Goal: Information Seeking & Learning: Learn about a topic

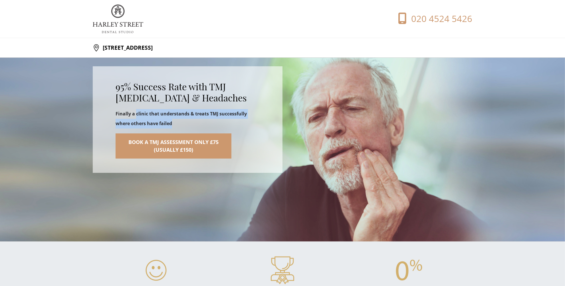
drag, startPoint x: 136, startPoint y: 111, endPoint x: 181, endPoint y: 124, distance: 46.7
click at [181, 124] on p "Finally a clinic that understands & treats TMJ successfully where others have f…" at bounding box center [188, 118] width 144 height 19
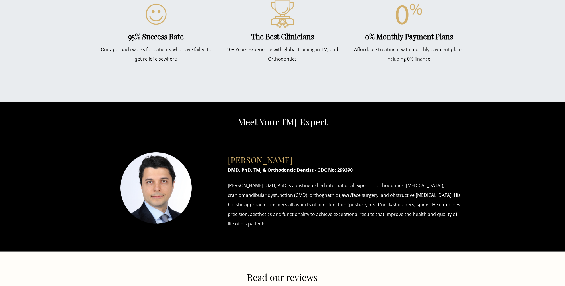
scroll to position [257, 0]
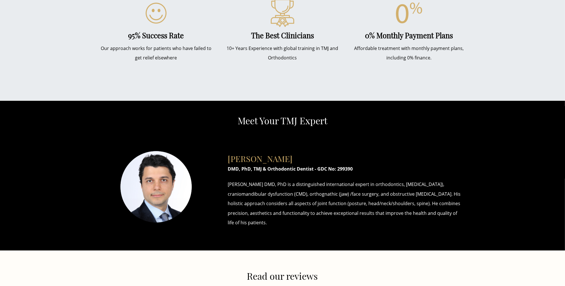
drag, startPoint x: 229, startPoint y: 183, endPoint x: 288, endPoint y: 222, distance: 71.0
click at [288, 222] on p "[PERSON_NAME] DMD, PhD is a distinguished international expert in orthodontics,…" at bounding box center [346, 203] width 236 height 48
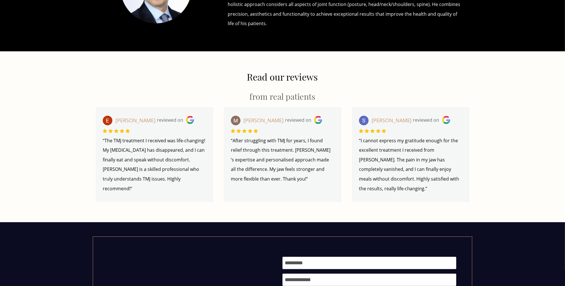
scroll to position [456, 0]
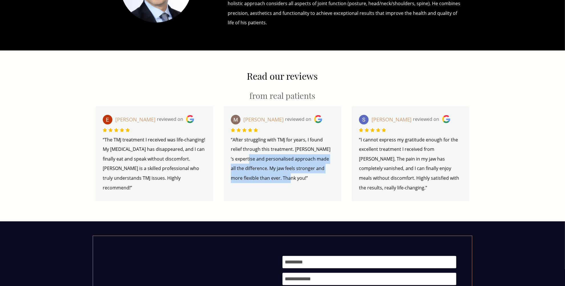
drag, startPoint x: 231, startPoint y: 156, endPoint x: 274, endPoint y: 178, distance: 48.7
click at [274, 178] on p "“After struggling with TMJ for years, I found relief through this treatment. [P…" at bounding box center [282, 159] width 103 height 48
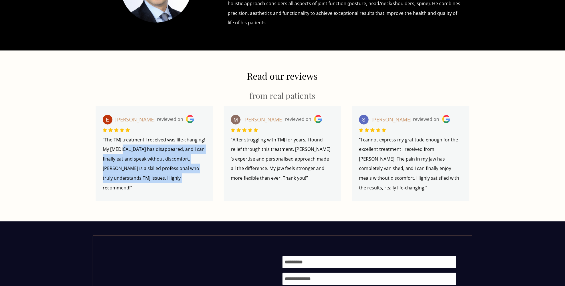
drag, startPoint x: 153, startPoint y: 161, endPoint x: 171, endPoint y: 176, distance: 23.6
click at [171, 176] on p "“The TMJ treatment I received was life-changing! My [MEDICAL_DATA] has disappea…" at bounding box center [154, 164] width 103 height 58
drag, startPoint x: 171, startPoint y: 176, endPoint x: 103, endPoint y: 149, distance: 73.8
click at [103, 149] on p "“The TMJ treatment I received was life-changing! My [MEDICAL_DATA] has disappea…" at bounding box center [154, 164] width 103 height 58
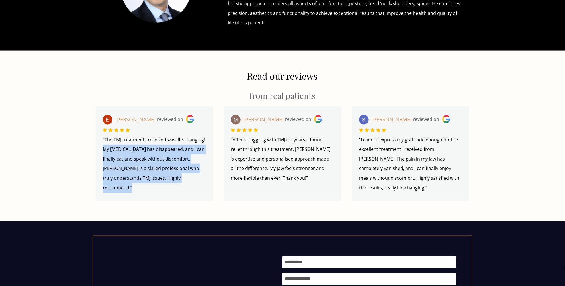
click at [103, 149] on p "“The TMJ treatment I received was life-changing! My [MEDICAL_DATA] has disappea…" at bounding box center [154, 164] width 103 height 58
drag, startPoint x: 103, startPoint y: 149, endPoint x: 169, endPoint y: 180, distance: 73.5
click at [169, 180] on p "“The TMJ treatment I received was life-changing! My [MEDICAL_DATA] has disappea…" at bounding box center [154, 164] width 103 height 58
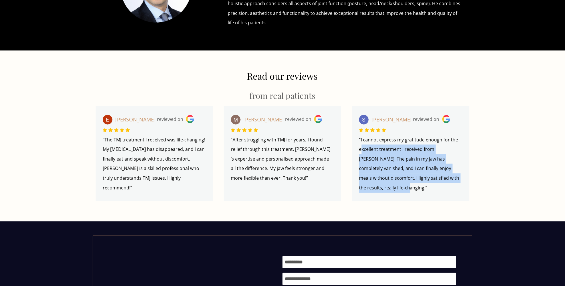
drag, startPoint x: 362, startPoint y: 145, endPoint x: 390, endPoint y: 186, distance: 49.9
click at [390, 185] on p "“I cannot express my gratitude enough for the excellent treatment I received fr…" at bounding box center [410, 164] width 103 height 58
click at [390, 186] on p "“I cannot express my gratitude enough for the excellent treatment I received fr…" at bounding box center [410, 164] width 103 height 58
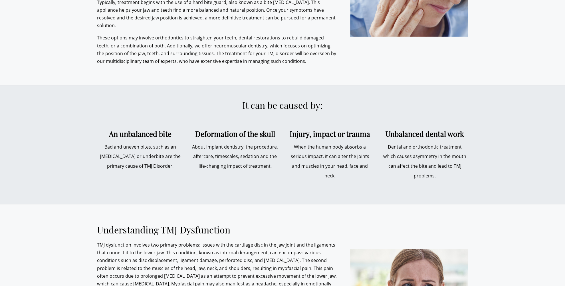
scroll to position [999, 0]
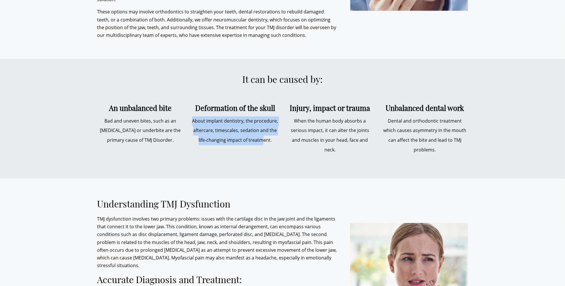
drag, startPoint x: 189, startPoint y: 111, endPoint x: 264, endPoint y: 133, distance: 78.0
click at [264, 133] on div "It can be caused by: An unbalanced bite Bad and uneven bites, such as an [MEDIC…" at bounding box center [282, 119] width 379 height 90
click at [264, 133] on p "About implant dentistry, the procedure, aftercare, timescales, sedation and the…" at bounding box center [235, 130] width 86 height 29
drag, startPoint x: 269, startPoint y: 133, endPoint x: 199, endPoint y: 114, distance: 72.2
click at [199, 116] on p "About implant dentistry, the procedure, aftercare, timescales, sedation and the…" at bounding box center [235, 130] width 86 height 29
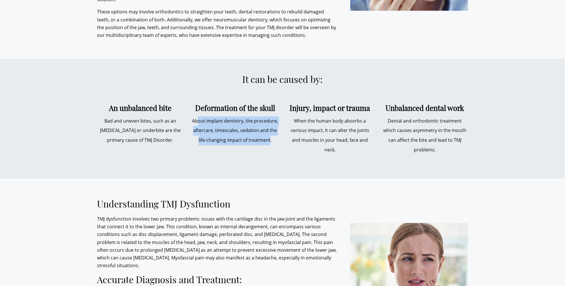
click at [199, 116] on p "About implant dentistry, the procedure, aftercare, timescales, sedation and the…" at bounding box center [235, 130] width 86 height 29
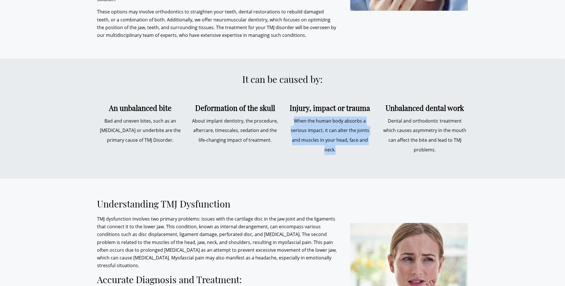
drag, startPoint x: 296, startPoint y: 115, endPoint x: 382, endPoint y: 133, distance: 87.2
click at [381, 133] on div "It can be caused by: An unbalanced bite Bad and uneven bites, such as an [MEDIC…" at bounding box center [282, 119] width 379 height 90
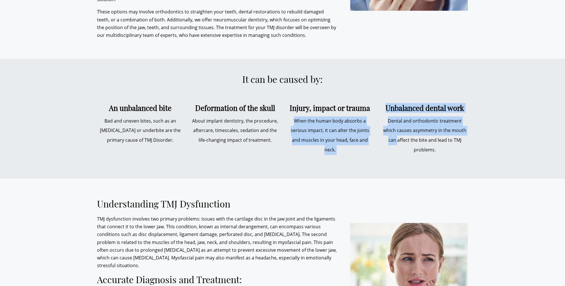
click at [382, 133] on p "Dental and orthodontic treatment which causes asymmetry in the mouth can affect…" at bounding box center [425, 135] width 86 height 38
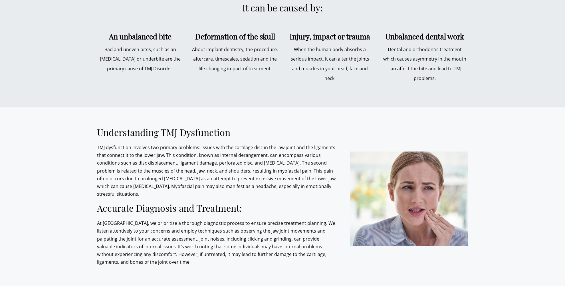
scroll to position [1084, 0]
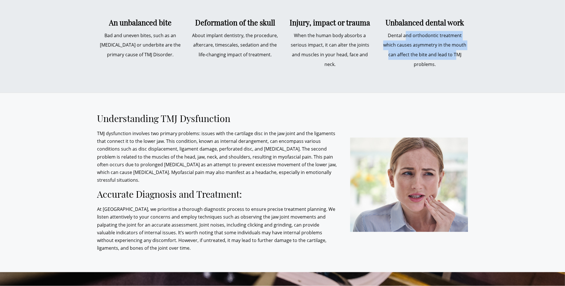
drag, startPoint x: 399, startPoint y: 31, endPoint x: 451, endPoint y: 51, distance: 56.4
click at [451, 50] on p "Dental and orthodontic treatment which causes asymmetry in the mouth can affect…" at bounding box center [425, 50] width 86 height 38
drag, startPoint x: 443, startPoint y: 56, endPoint x: 388, endPoint y: 29, distance: 61.9
click at [388, 31] on p "Dental and orthodontic treatment which causes asymmetry in the mouth can affect…" at bounding box center [425, 50] width 86 height 38
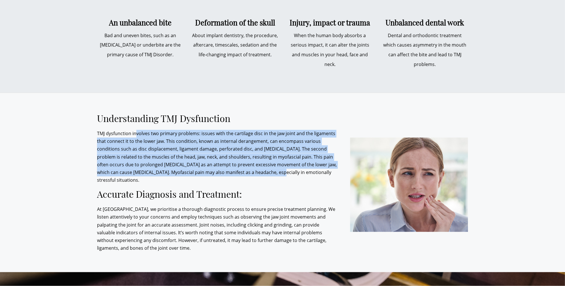
drag, startPoint x: 135, startPoint y: 122, endPoint x: 257, endPoint y: 163, distance: 128.9
click at [257, 163] on p "TMJ dysfunction involves two primary problems: issues with the cartilage disc i…" at bounding box center [217, 157] width 240 height 54
drag, startPoint x: 132, startPoint y: 192, endPoint x: 206, endPoint y: 233, distance: 84.0
click at [206, 233] on p "At [GEOGRAPHIC_DATA], we prioritise a thorough diagnostic process to ensure pre…" at bounding box center [217, 228] width 240 height 47
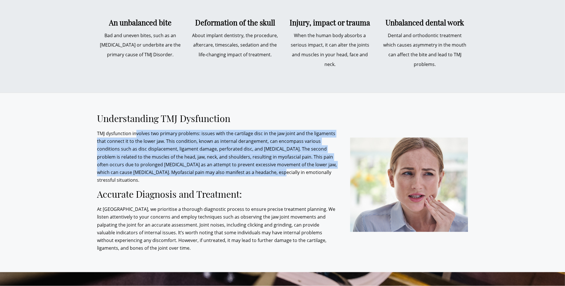
click at [206, 233] on p "At [GEOGRAPHIC_DATA], we prioritise a thorough diagnostic process to ensure pre…" at bounding box center [217, 228] width 240 height 47
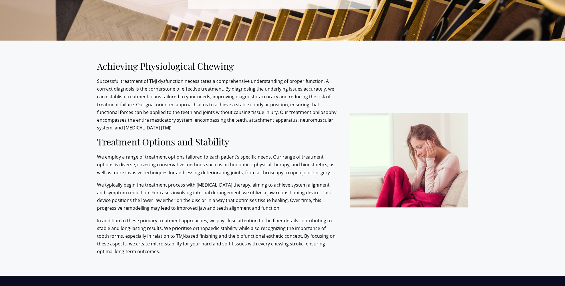
scroll to position [1797, 0]
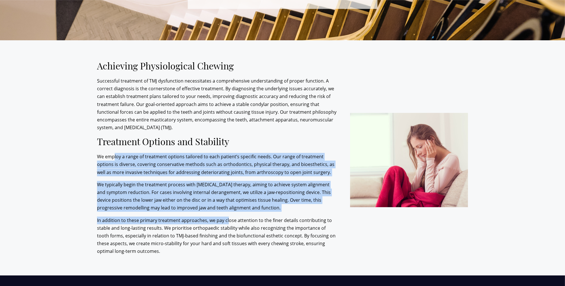
drag, startPoint x: 116, startPoint y: 141, endPoint x: 229, endPoint y: 202, distance: 128.5
click at [229, 202] on div "Achieving Physiological Chewing Successful treatment of TMJ dysfunction necessi…" at bounding box center [219, 157] width 245 height 195
click at [229, 216] on p "In addition to these primary treatment approaches, we pay close attention to th…" at bounding box center [217, 235] width 240 height 39
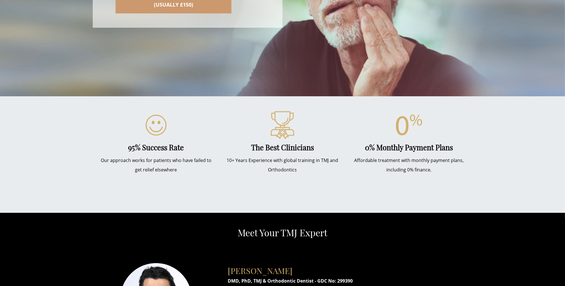
scroll to position [0, 0]
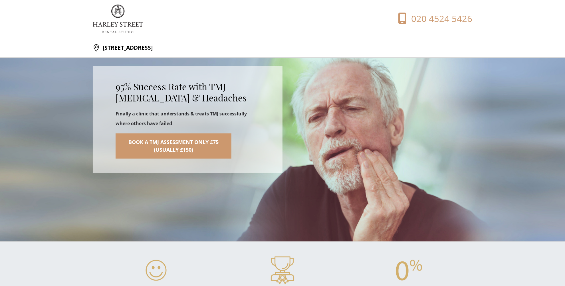
drag, startPoint x: 251, startPoint y: 58, endPoint x: 260, endPoint y: 71, distance: 15.9
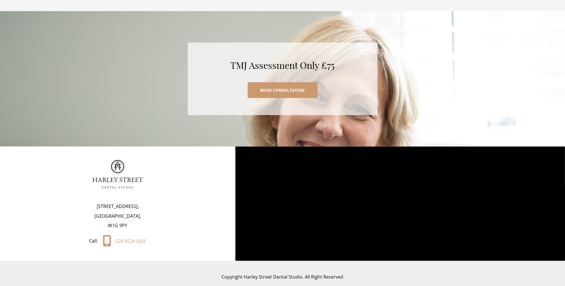
scroll to position [2517, 0]
